Goal: Transaction & Acquisition: Download file/media

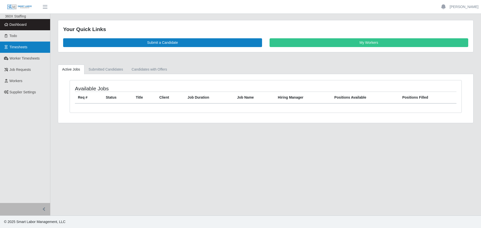
click at [22, 47] on span "Timesheets" at bounding box center [19, 47] width 18 height 4
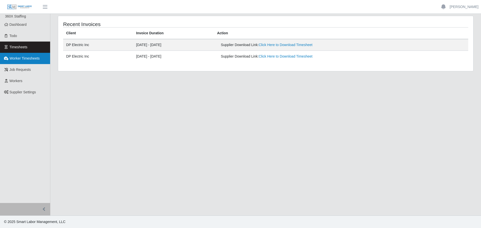
click at [39, 62] on link "Worker Timesheets" at bounding box center [25, 58] width 50 height 11
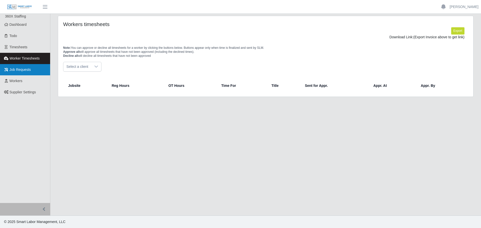
click at [28, 73] on link "Job Requests" at bounding box center [25, 69] width 50 height 11
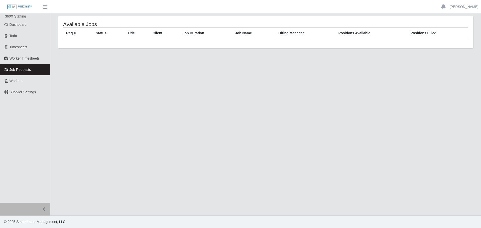
click at [29, 83] on link "Workers" at bounding box center [25, 80] width 50 height 11
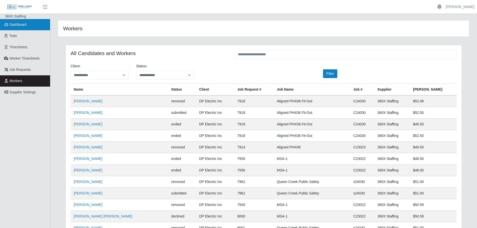
click at [22, 26] on span "Dashboard" at bounding box center [18, 25] width 17 height 4
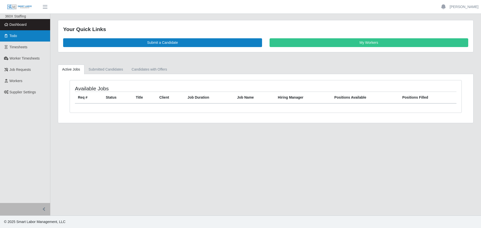
click at [25, 34] on link "Todo" at bounding box center [25, 35] width 50 height 11
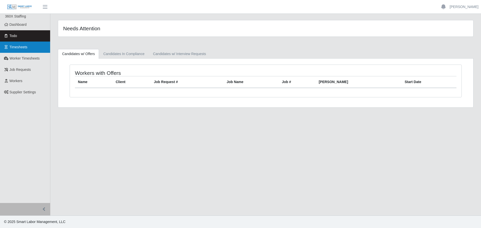
click at [24, 47] on span "Timesheets" at bounding box center [19, 47] width 18 height 4
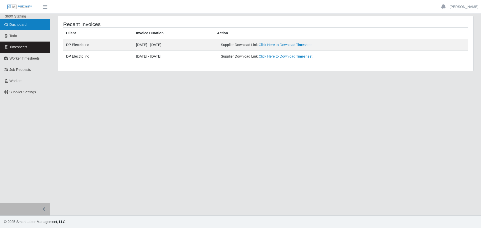
click at [22, 24] on span "Dashboard" at bounding box center [18, 25] width 17 height 4
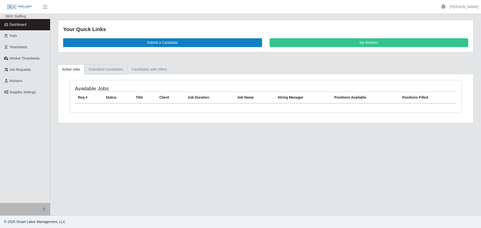
click at [115, 70] on link "Submitted Candidates" at bounding box center [105, 70] width 43 height 10
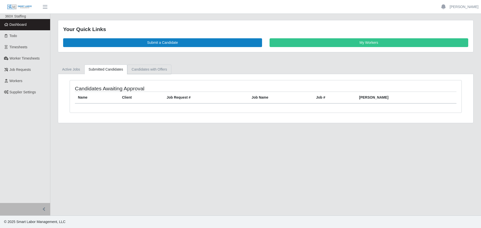
click at [162, 73] on link "Candidates with Offers" at bounding box center [149, 70] width 44 height 10
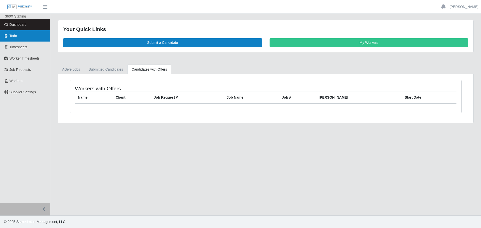
click at [14, 34] on span "Todo" at bounding box center [14, 36] width 8 height 4
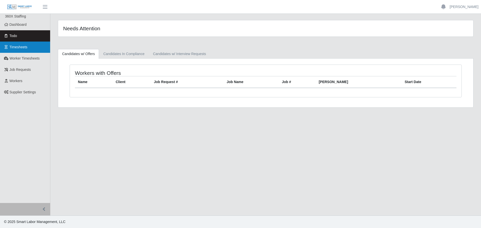
click at [17, 46] on span "Timesheets" at bounding box center [19, 47] width 18 height 4
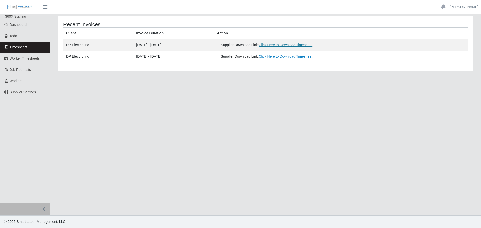
click at [294, 45] on link "Click Here to Download Timesheet" at bounding box center [285, 45] width 54 height 4
drag, startPoint x: 222, startPoint y: 120, endPoint x: 219, endPoint y: 121, distance: 3.2
click at [220, 121] on main "Recent Invoices Client Invoice Duration Action DP Electric Inc [DATE] - [DATE] …" at bounding box center [265, 115] width 430 height 202
